Goal: Task Accomplishment & Management: Manage account settings

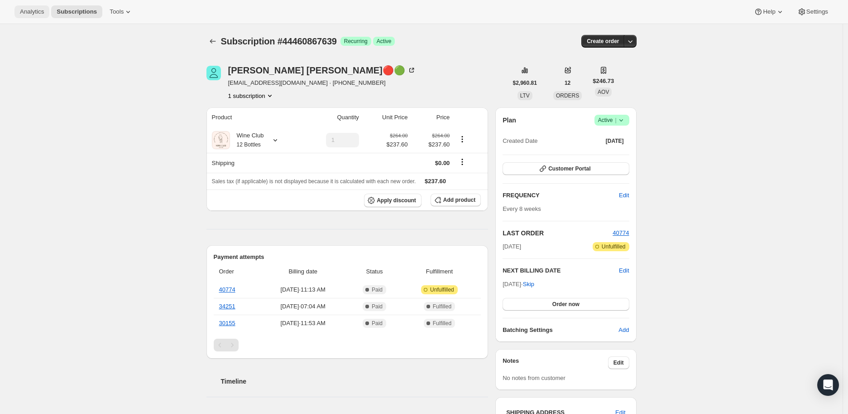
click at [32, 10] on span "Analytics" at bounding box center [32, 11] width 24 height 7
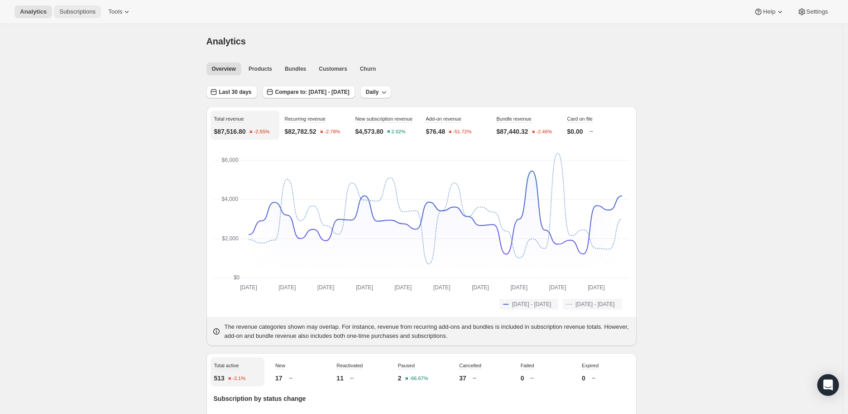
click at [66, 12] on span "Subscriptions" at bounding box center [77, 11] width 36 height 7
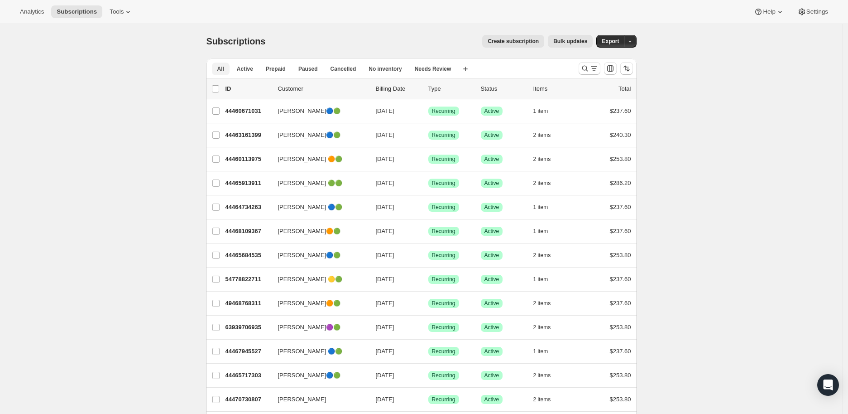
click at [222, 67] on span "All" at bounding box center [220, 68] width 7 height 7
click at [588, 67] on icon "Search and filter results" at bounding box center [585, 69] width 6 height 6
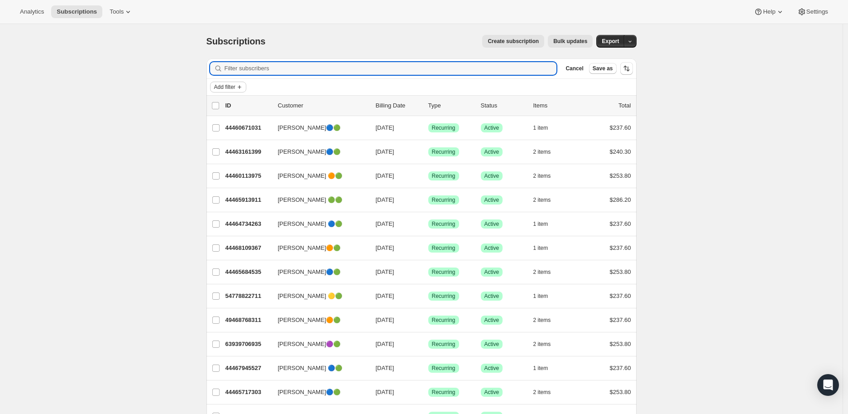
click at [239, 85] on icon "Add filter" at bounding box center [239, 86] width 7 height 7
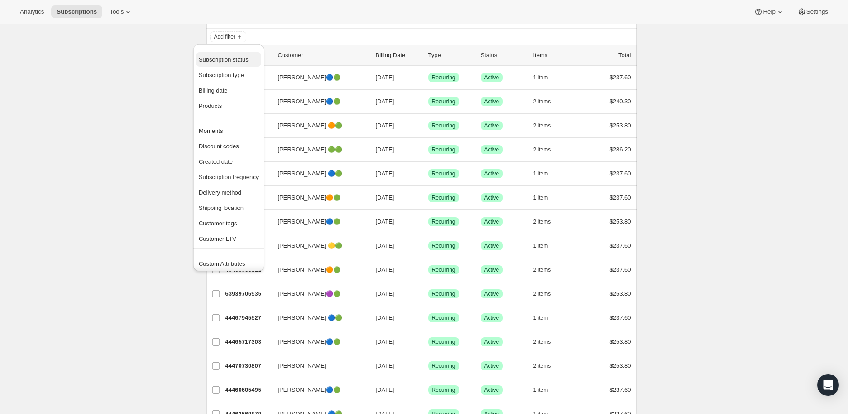
click at [220, 60] on span "Subscription status" at bounding box center [224, 59] width 50 height 7
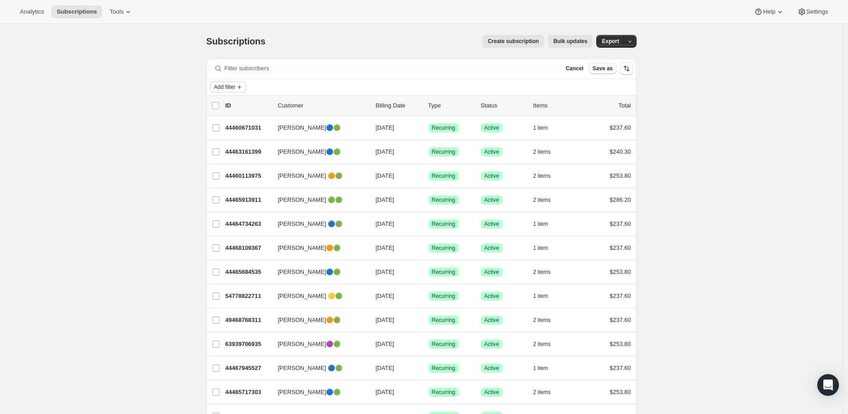
click at [243, 85] on icon "Add filter" at bounding box center [239, 86] width 7 height 7
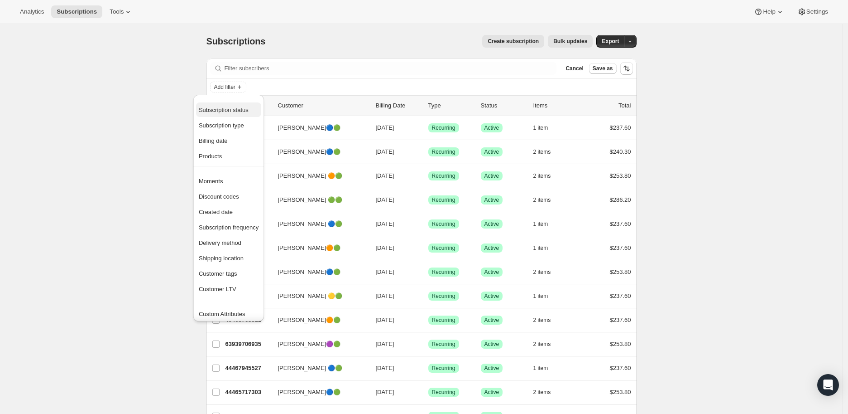
click at [219, 110] on span "Subscription status" at bounding box center [224, 109] width 50 height 7
